Goal: Complete application form

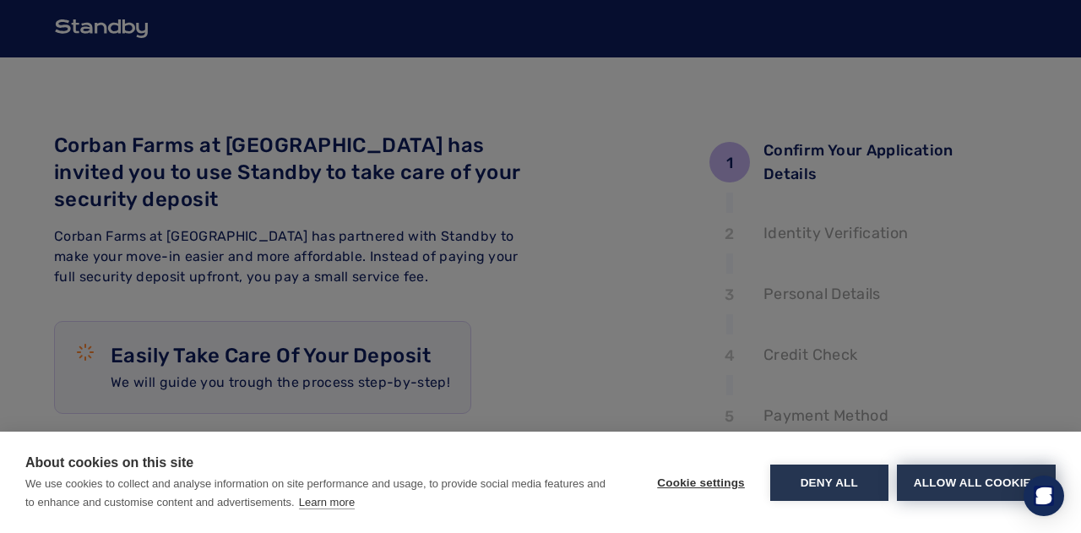
click at [968, 486] on button "Allow all cookies" at bounding box center [976, 482] width 159 height 36
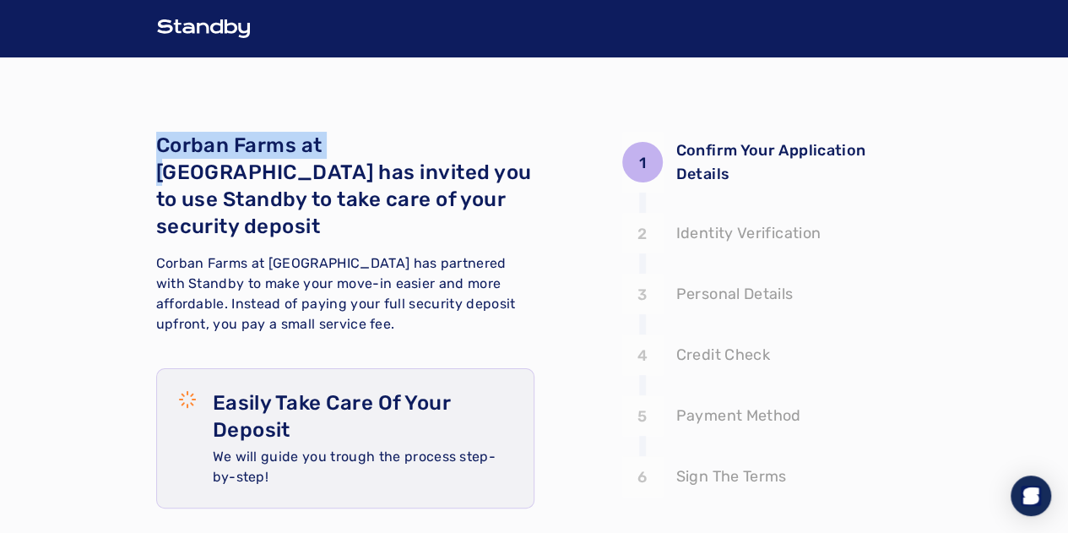
drag, startPoint x: 42, startPoint y: 146, endPoint x: 296, endPoint y: 151, distance: 254.2
click at [285, 151] on div "1 Confirm Your Application Details 2 3 4 5 6 Corban Farms at [GEOGRAPHIC_DATA] …" at bounding box center [534, 420] width 1068 height 841
click at [340, 155] on span "Corban Farms at [GEOGRAPHIC_DATA] has invited you to use Standby to take care o…" at bounding box center [344, 185] width 376 height 105
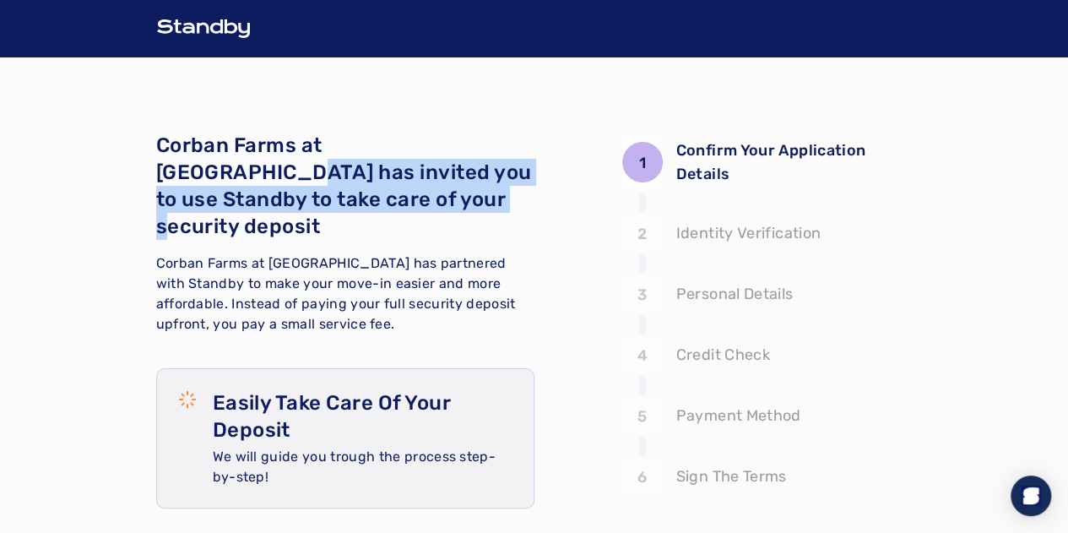
drag, startPoint x: 424, startPoint y: 153, endPoint x: 496, endPoint y: 175, distance: 75.1
click at [496, 175] on p "Corban Farms at [GEOGRAPHIC_DATA] has invited you to use Standby to take care o…" at bounding box center [345, 186] width 378 height 108
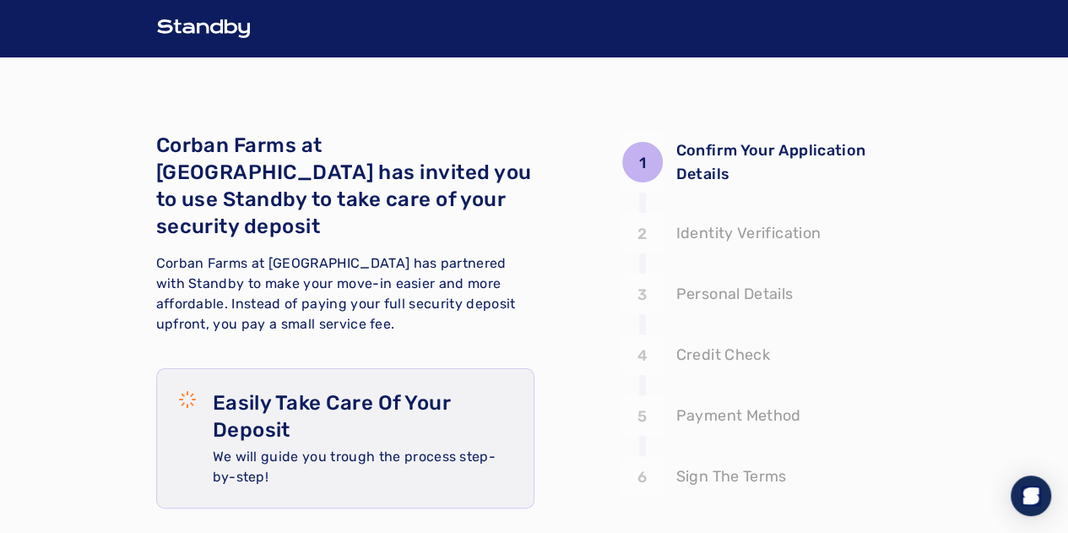
click at [507, 222] on div "Corban Farms at [GEOGRAPHIC_DATA] has invited you to use Standby to take care o…" at bounding box center [345, 233] width 378 height 203
drag, startPoint x: 189, startPoint y: 183, endPoint x: 453, endPoint y: 218, distance: 266.6
click at [370, 202] on p "Corban Farms at [GEOGRAPHIC_DATA] has invited you to use Standby to take care o…" at bounding box center [345, 186] width 378 height 108
click at [507, 222] on div "Corban Farms at [GEOGRAPHIC_DATA] has invited you to use Standby to take care o…" at bounding box center [345, 233] width 378 height 203
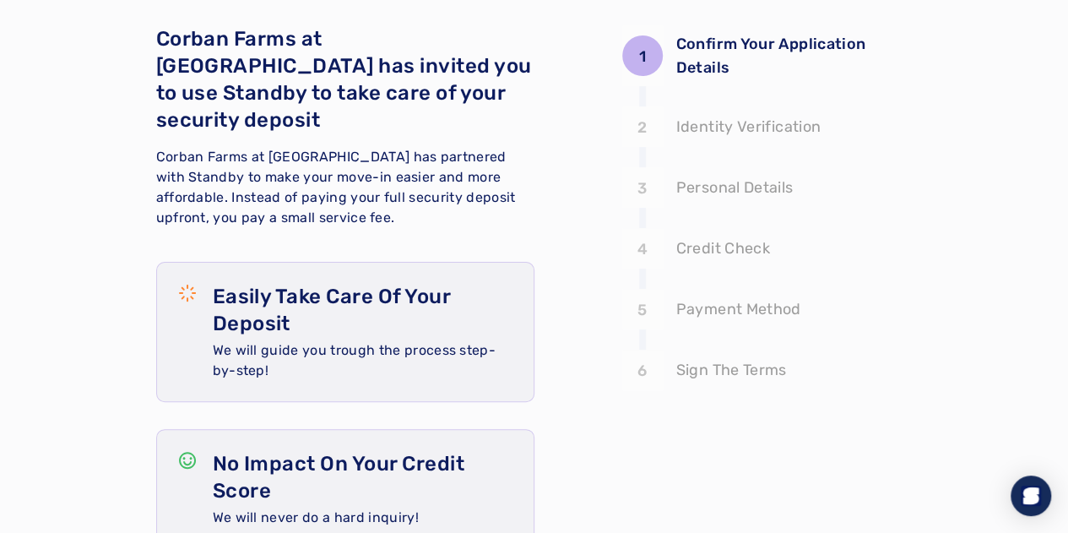
scroll to position [185, 0]
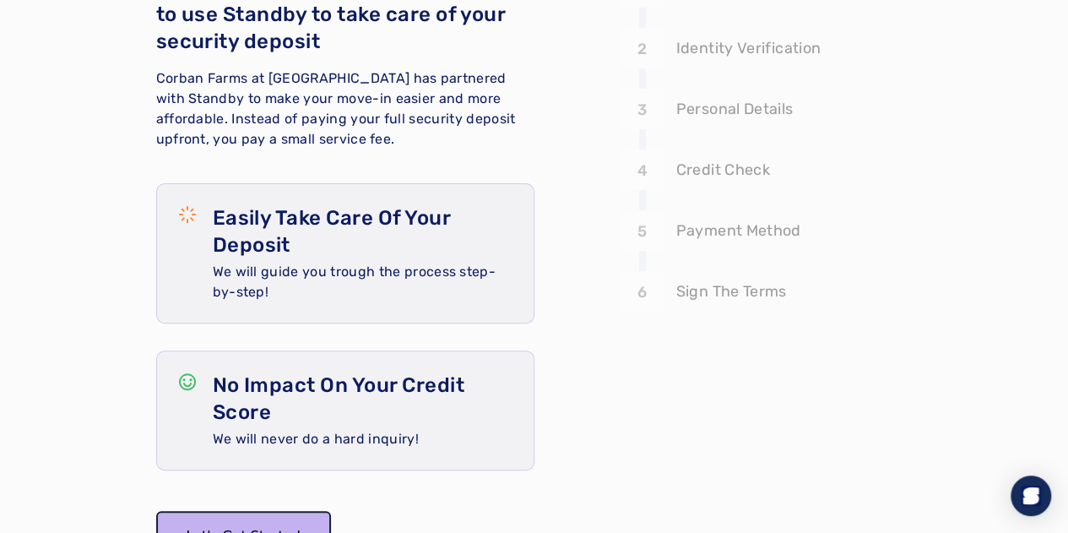
click at [156, 511] on button "Let's Get Started" at bounding box center [243, 536] width 175 height 51
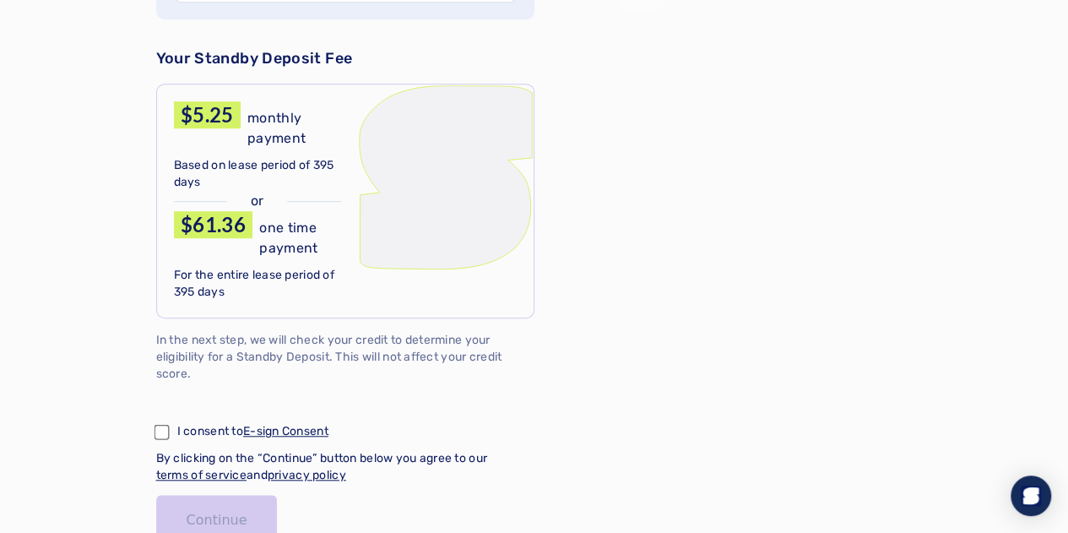
scroll to position [403, 0]
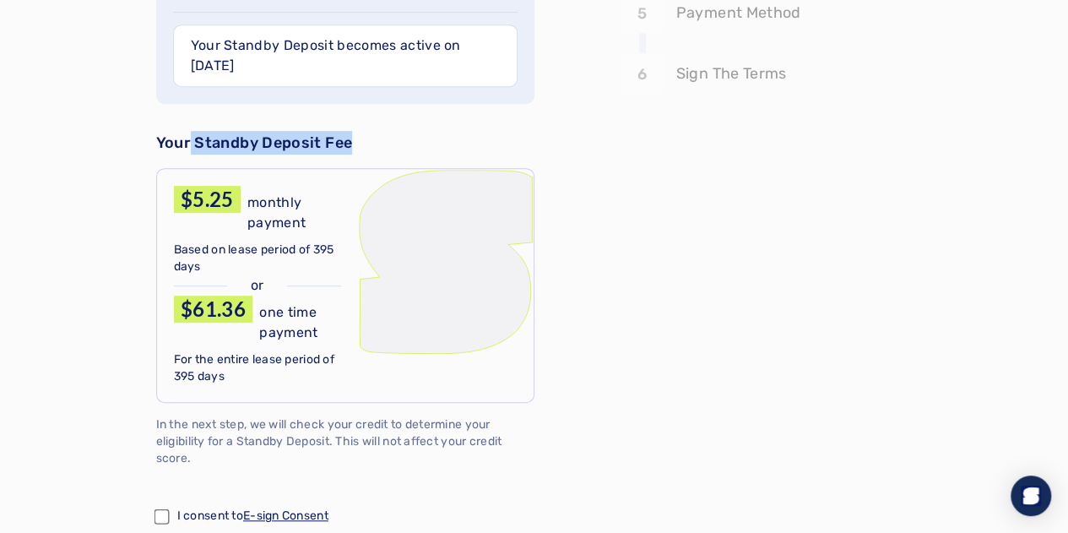
drag, startPoint x: 84, startPoint y: 104, endPoint x: 339, endPoint y: 100, distance: 255.0
click at [323, 131] on p "Your Standby Deposit Fee" at bounding box center [345, 143] width 378 height 24
click at [341, 131] on p "Your Standby Deposit Fee" at bounding box center [345, 143] width 378 height 24
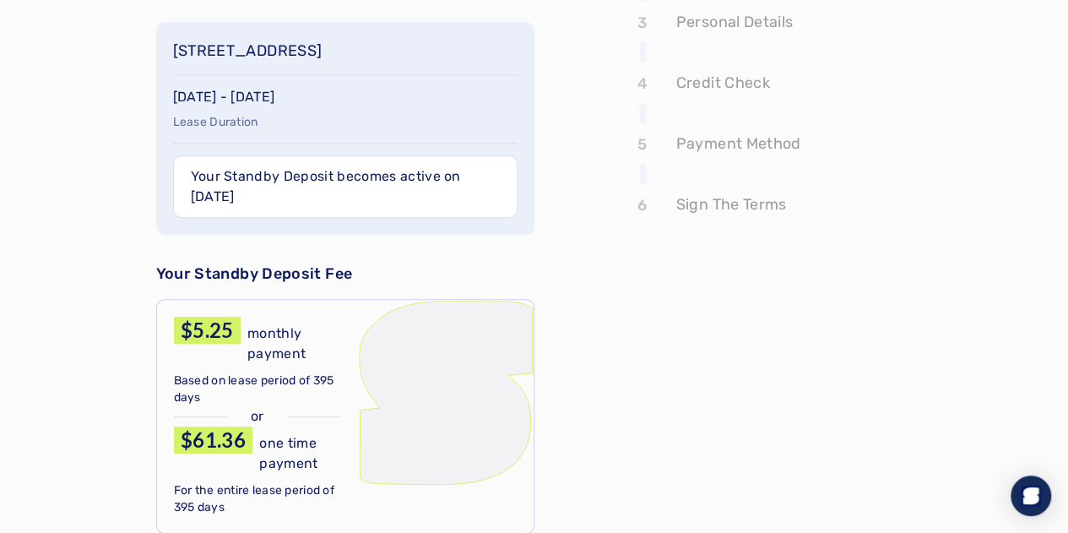
scroll to position [0, 0]
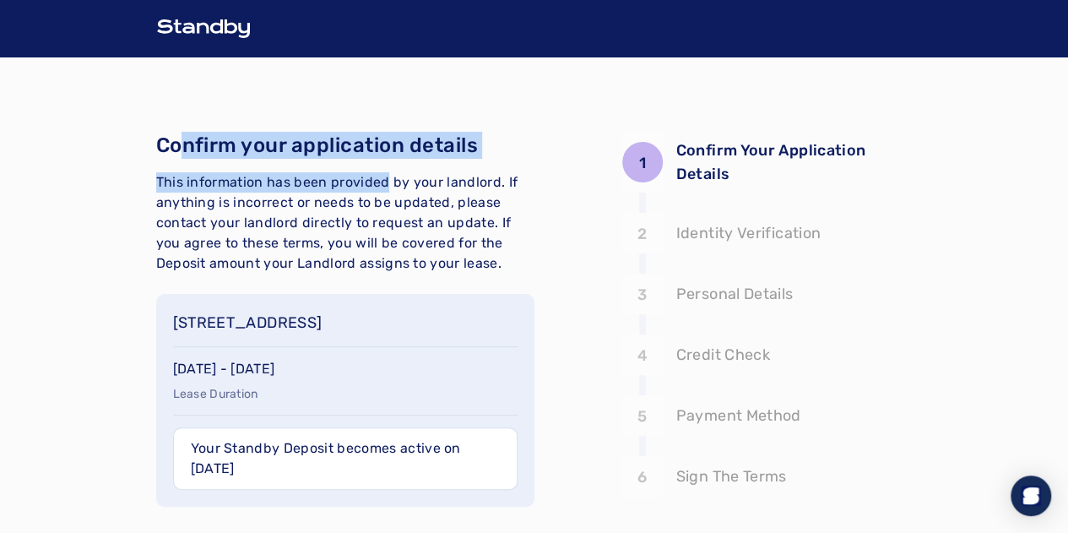
drag, startPoint x: 163, startPoint y: 160, endPoint x: 361, endPoint y: 170, distance: 197.9
click at [311, 170] on div "Confirm your application details This information has been provided by your lan…" at bounding box center [345, 203] width 378 height 142
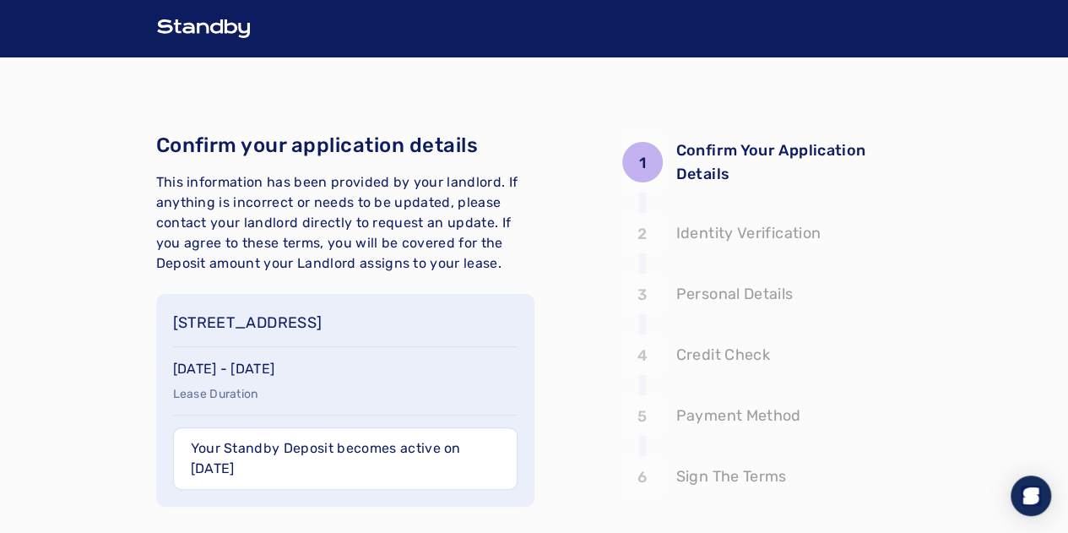
click at [361, 170] on div "Confirm your application details This information has been provided by your lan…" at bounding box center [345, 203] width 378 height 142
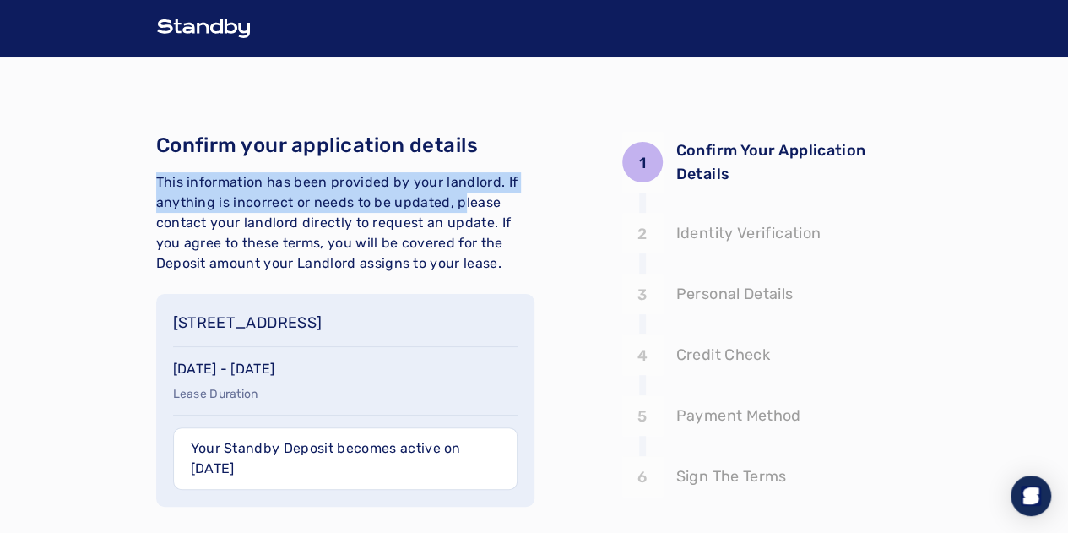
drag, startPoint x: 51, startPoint y: 186, endPoint x: 333, endPoint y: 216, distance: 283.7
click at [297, 210] on span "This information has been provided by your landlord. If anything is incorrect o…" at bounding box center [337, 222] width 362 height 97
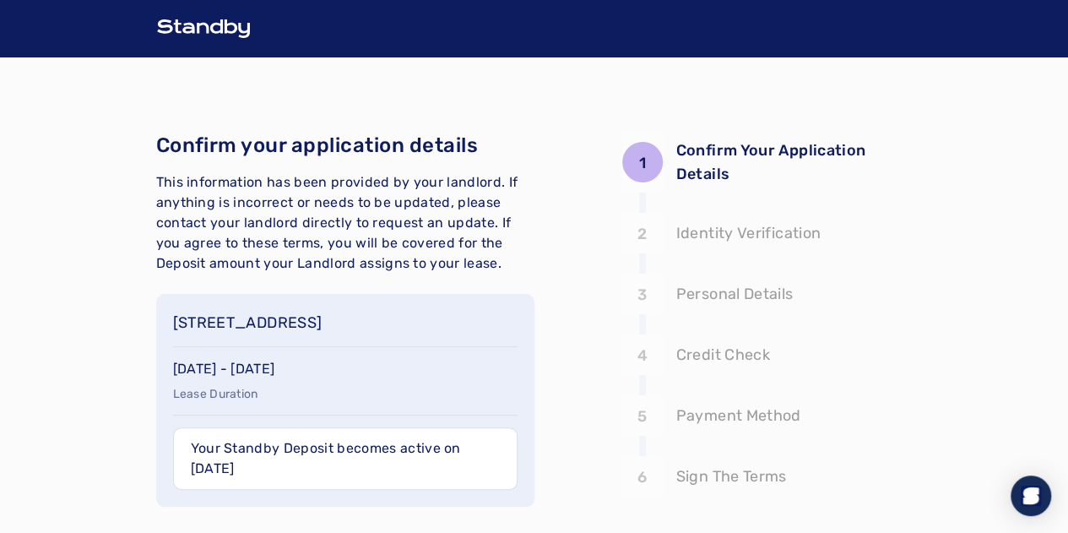
click at [345, 219] on span "This information has been provided by your landlord. If anything is incorrect o…" at bounding box center [337, 222] width 362 height 97
